Goal: Information Seeking & Learning: Learn about a topic

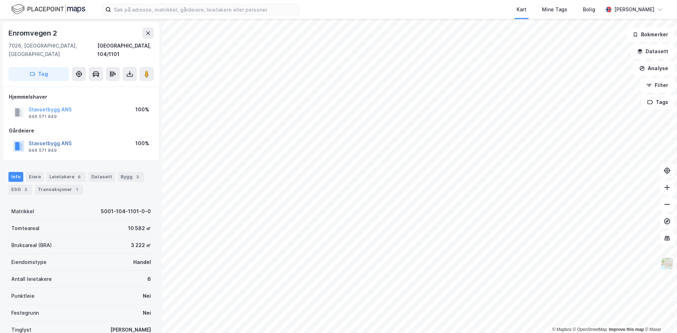
click at [0, 0] on button "Stavsetbygg ANS" at bounding box center [0, 0] width 0 height 0
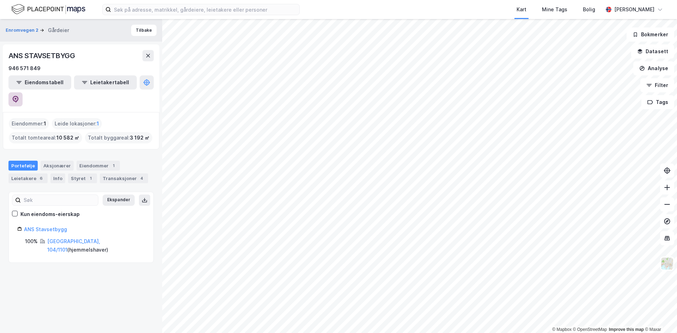
click at [23, 92] on button at bounding box center [15, 99] width 14 height 14
click at [145, 31] on button "Tilbake" at bounding box center [143, 30] width 25 height 11
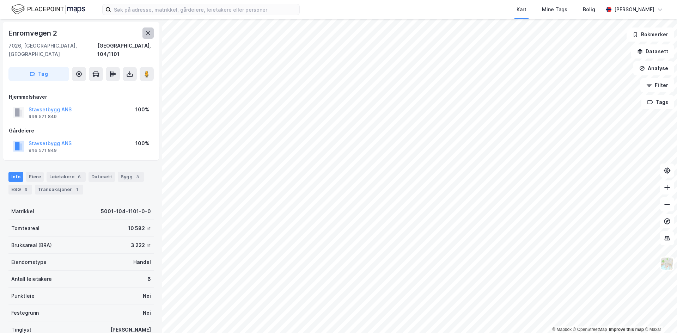
click at [149, 34] on icon at bounding box center [148, 33] width 6 height 6
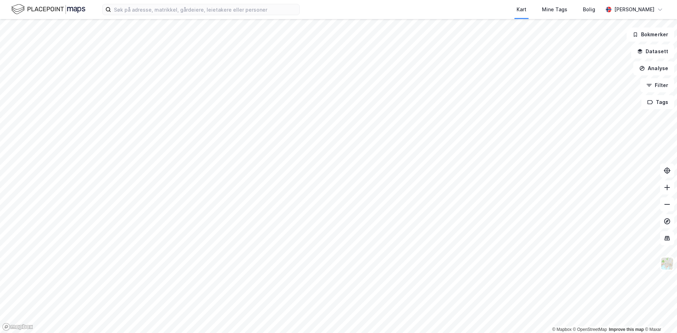
click at [306, 0] on html "Kart Mine Tags Bolig [PERSON_NAME] © Mapbox © OpenStreetMap Improve this map © …" at bounding box center [338, 166] width 677 height 333
